Goal: Information Seeking & Learning: Find specific page/section

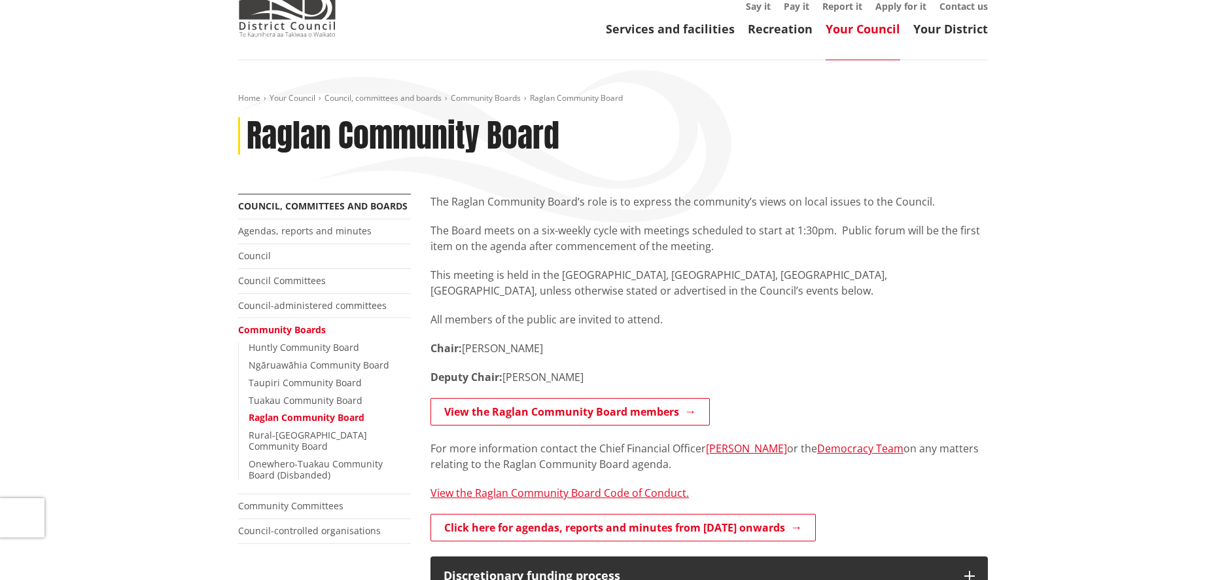
scroll to position [71, 0]
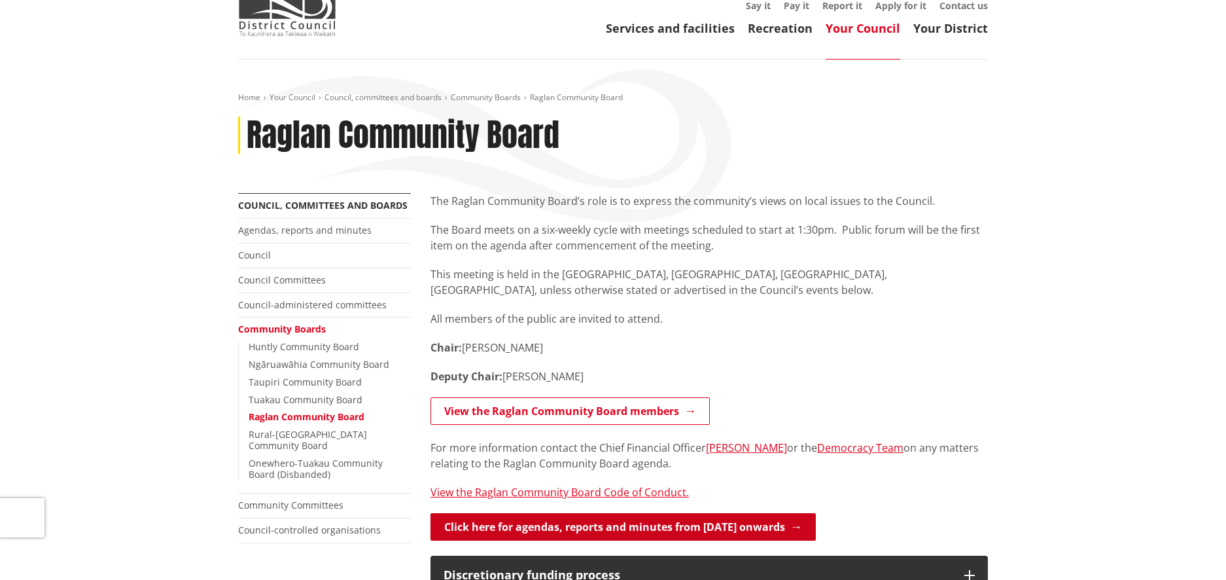
click at [637, 525] on link "Click here for agendas, reports and minutes from May 2024 onwards" at bounding box center [622, 526] width 385 height 27
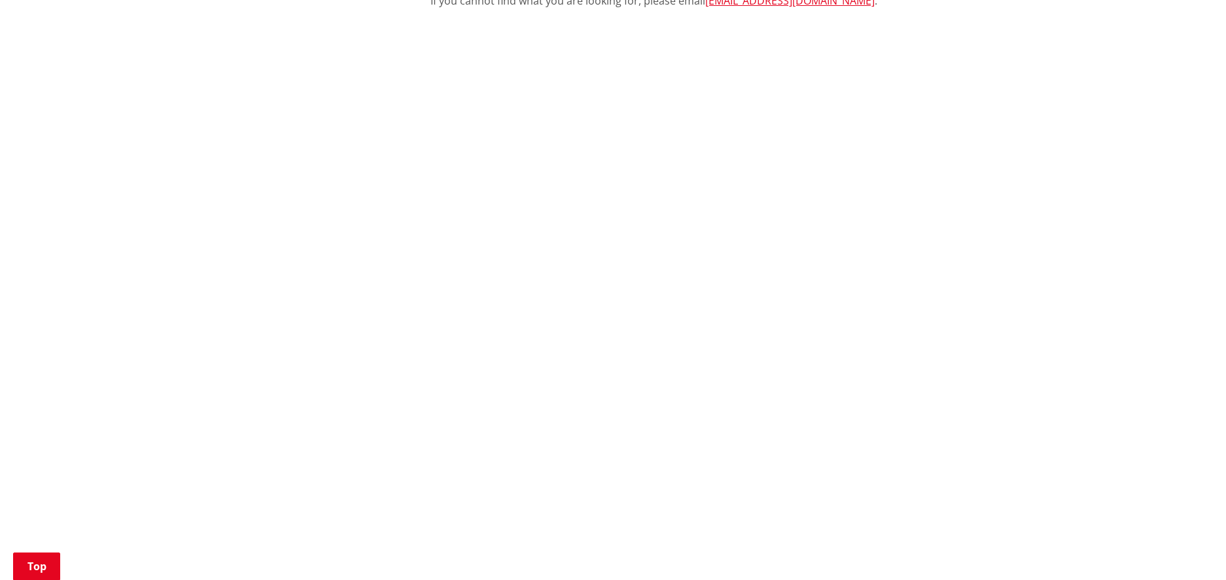
scroll to position [525, 0]
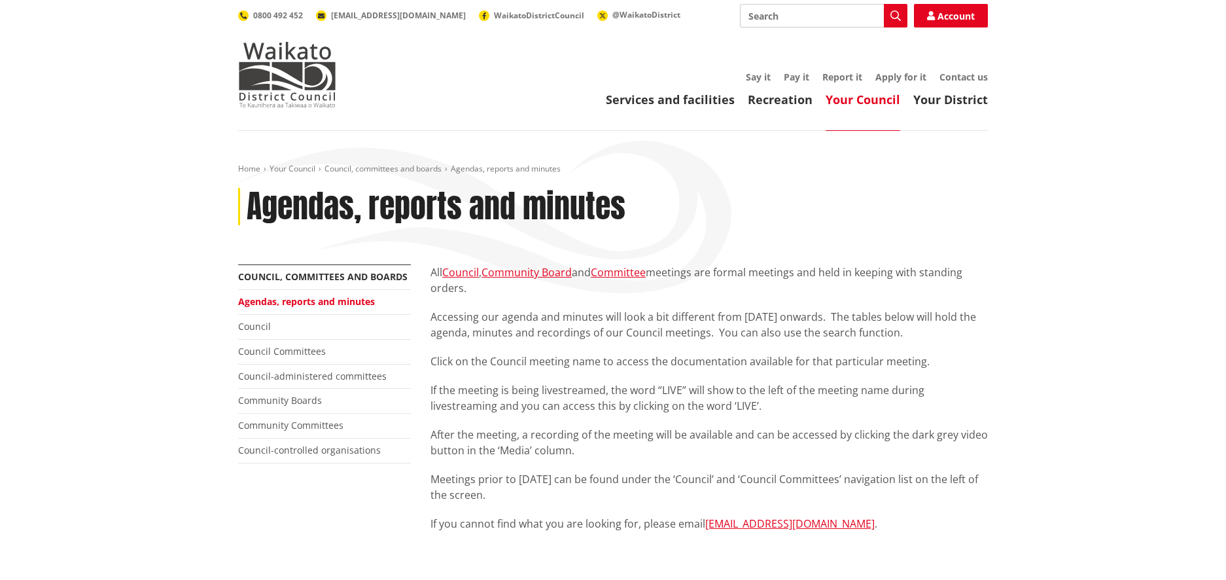
scroll to position [524, 0]
